Goal: Check status: Check status

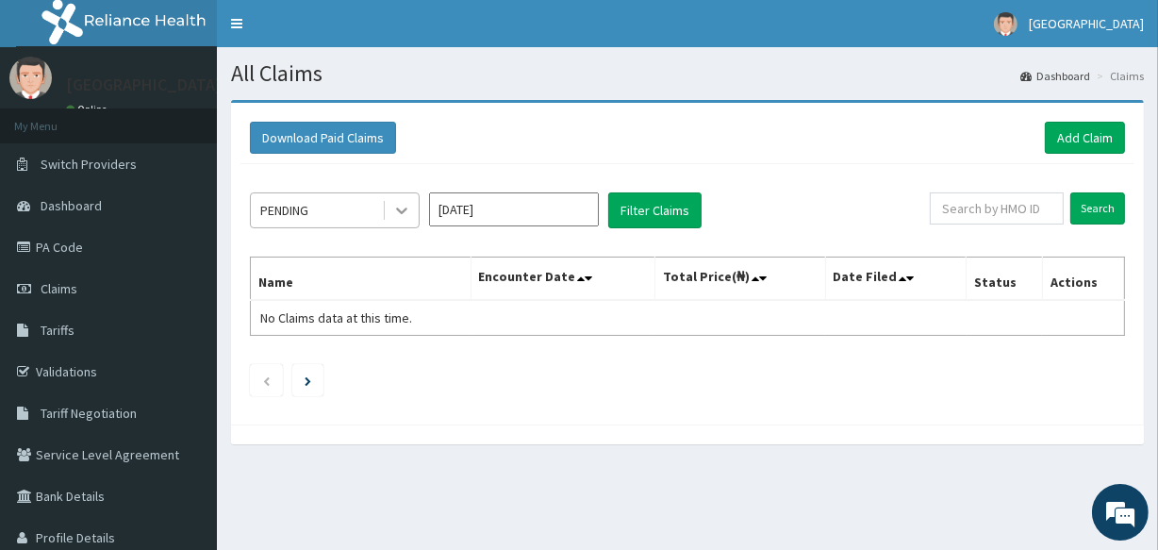
click at [402, 207] on icon at bounding box center [401, 210] width 19 height 19
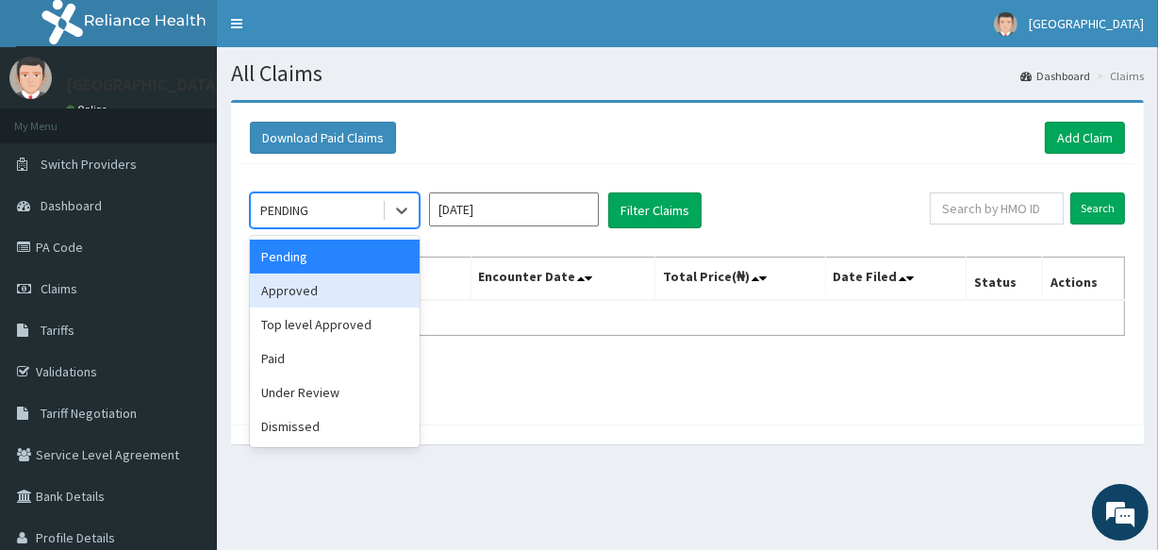
click at [310, 292] on div "Approved" at bounding box center [335, 290] width 170 height 34
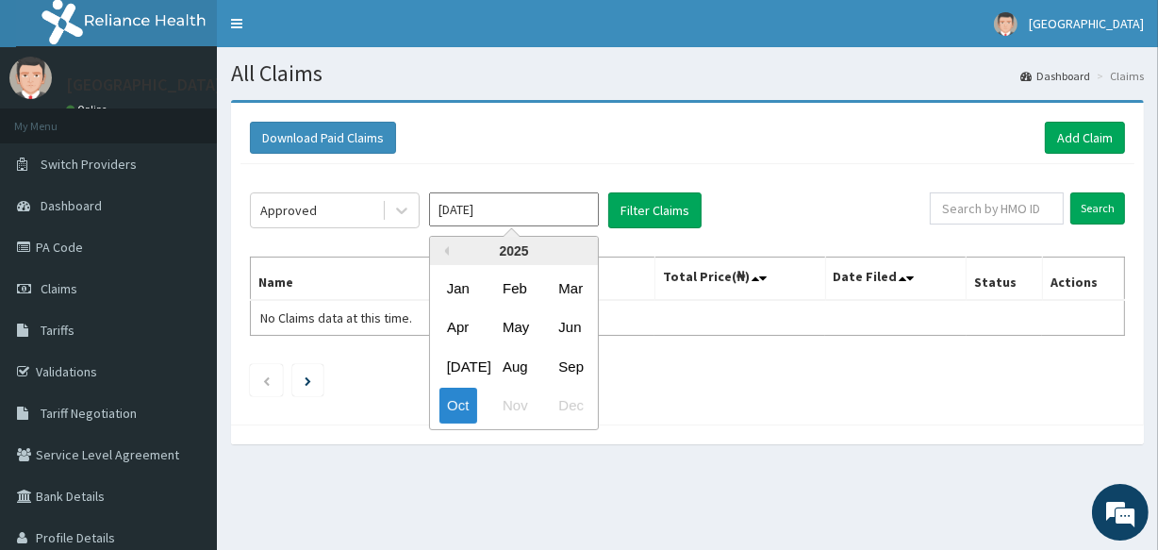
click at [473, 208] on input "Oct 2025" at bounding box center [514, 209] width 170 height 34
click at [563, 352] on div "Sep" at bounding box center [570, 366] width 38 height 35
type input "Sep 2025"
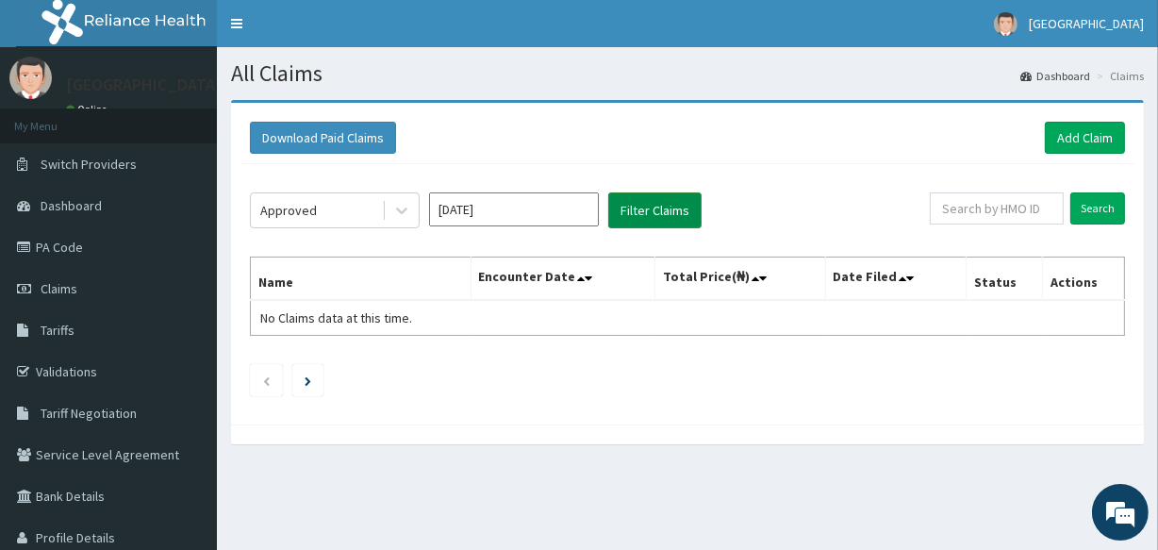
click at [651, 213] on button "Filter Claims" at bounding box center [654, 210] width 93 height 36
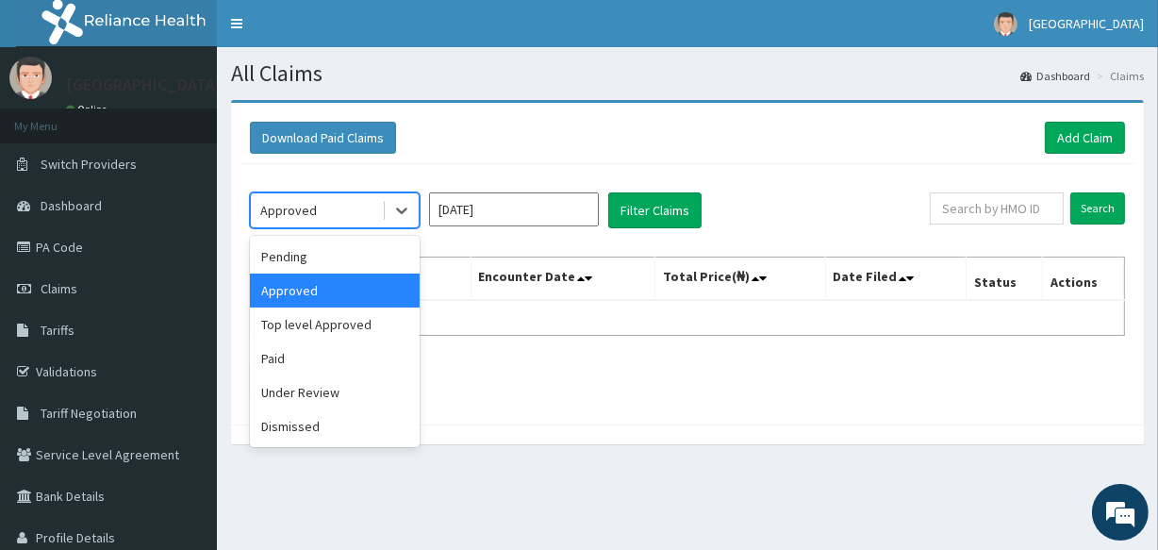
click at [311, 214] on div "Approved" at bounding box center [288, 210] width 57 height 19
click at [302, 359] on div "Paid" at bounding box center [335, 358] width 170 height 34
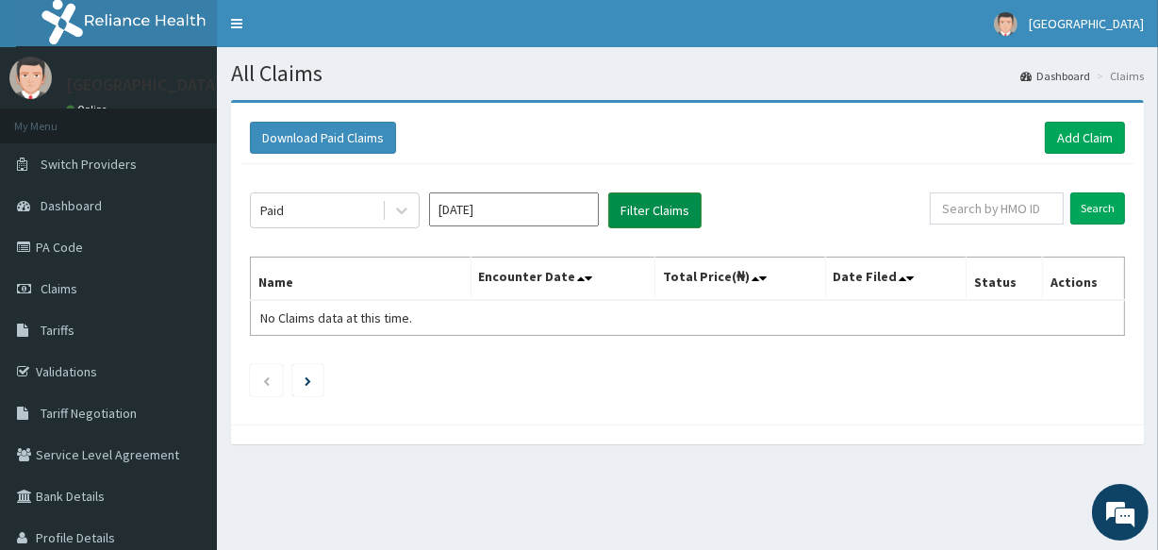
click at [676, 196] on button "Filter Claims" at bounding box center [654, 210] width 93 height 36
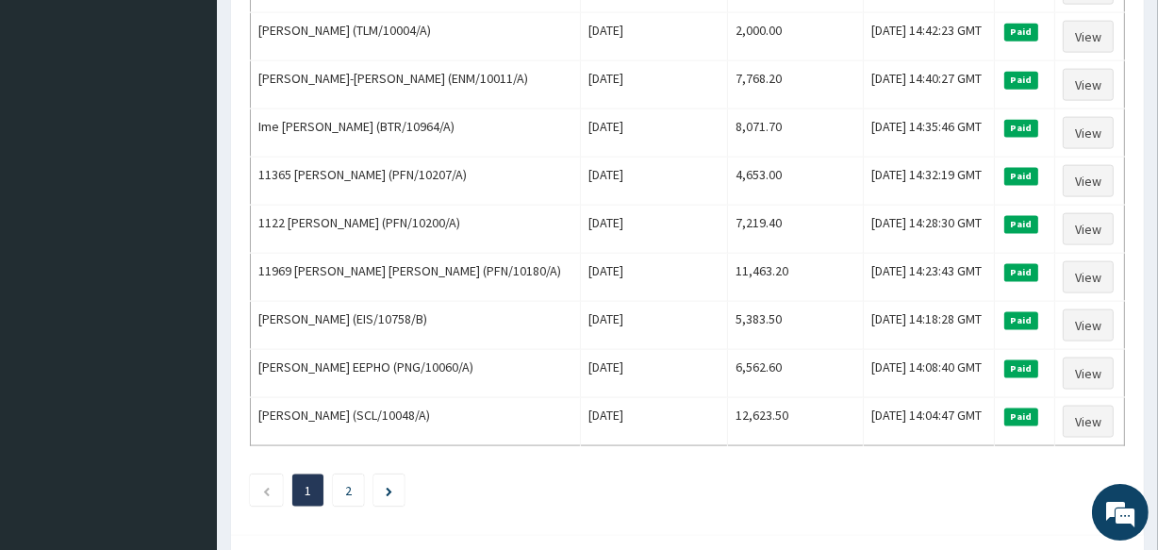
scroll to position [2330, 0]
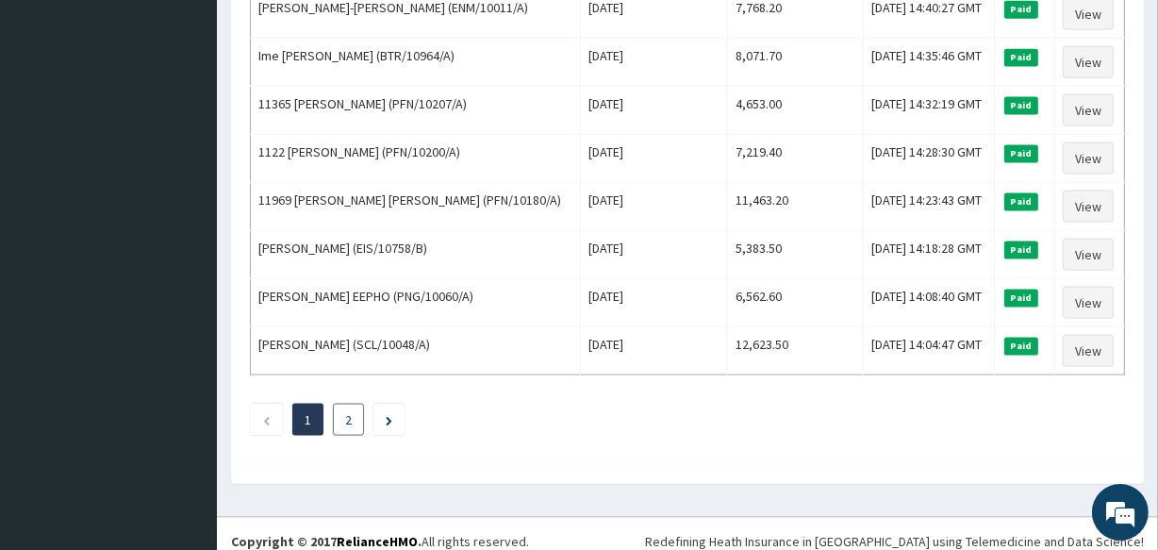
click at [345, 411] on link "2" at bounding box center [348, 419] width 7 height 17
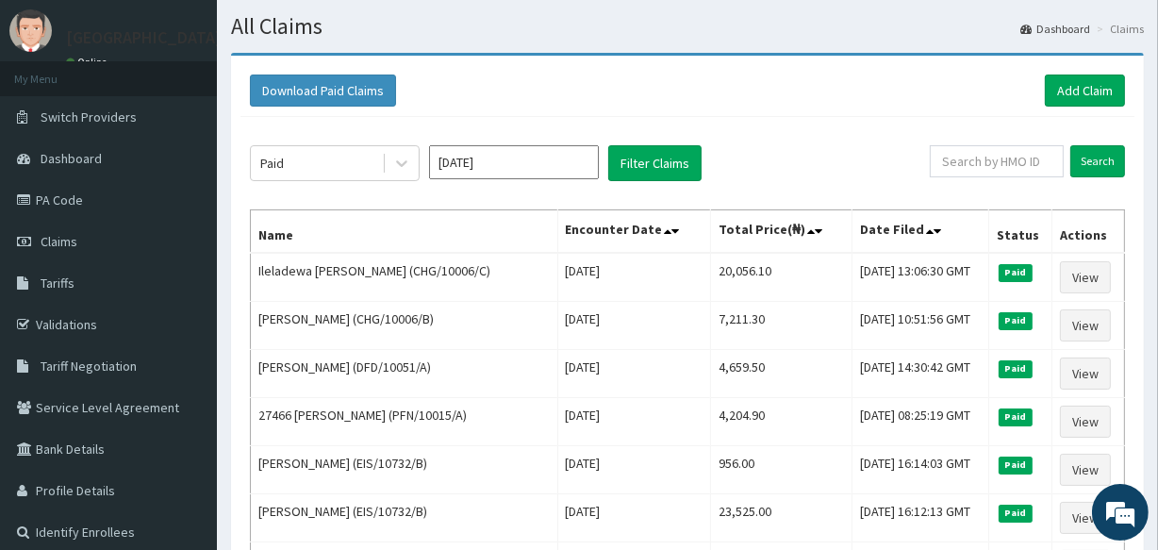
scroll to position [41, 0]
